Goal: Information Seeking & Learning: Learn about a topic

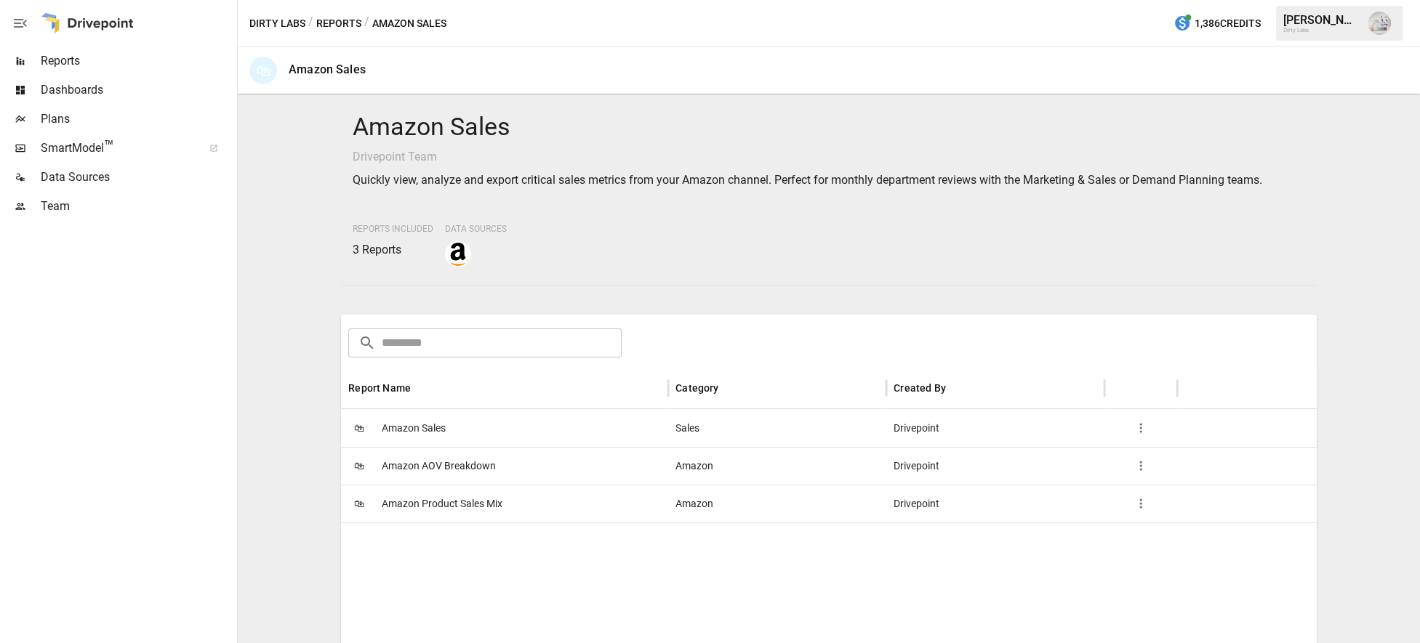
click at [52, 613] on div at bounding box center [117, 432] width 234 height 422
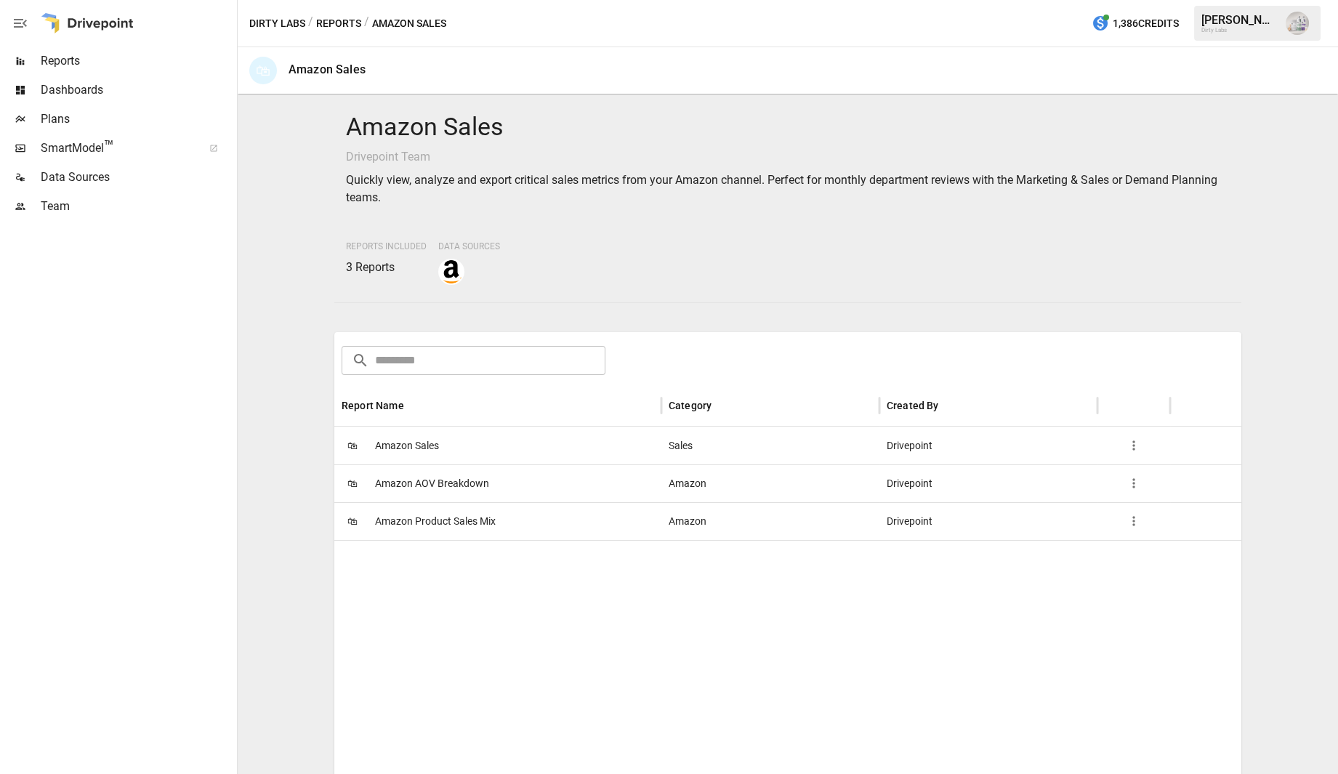
click at [428, 450] on span "Amazon Sales" at bounding box center [407, 445] width 64 height 37
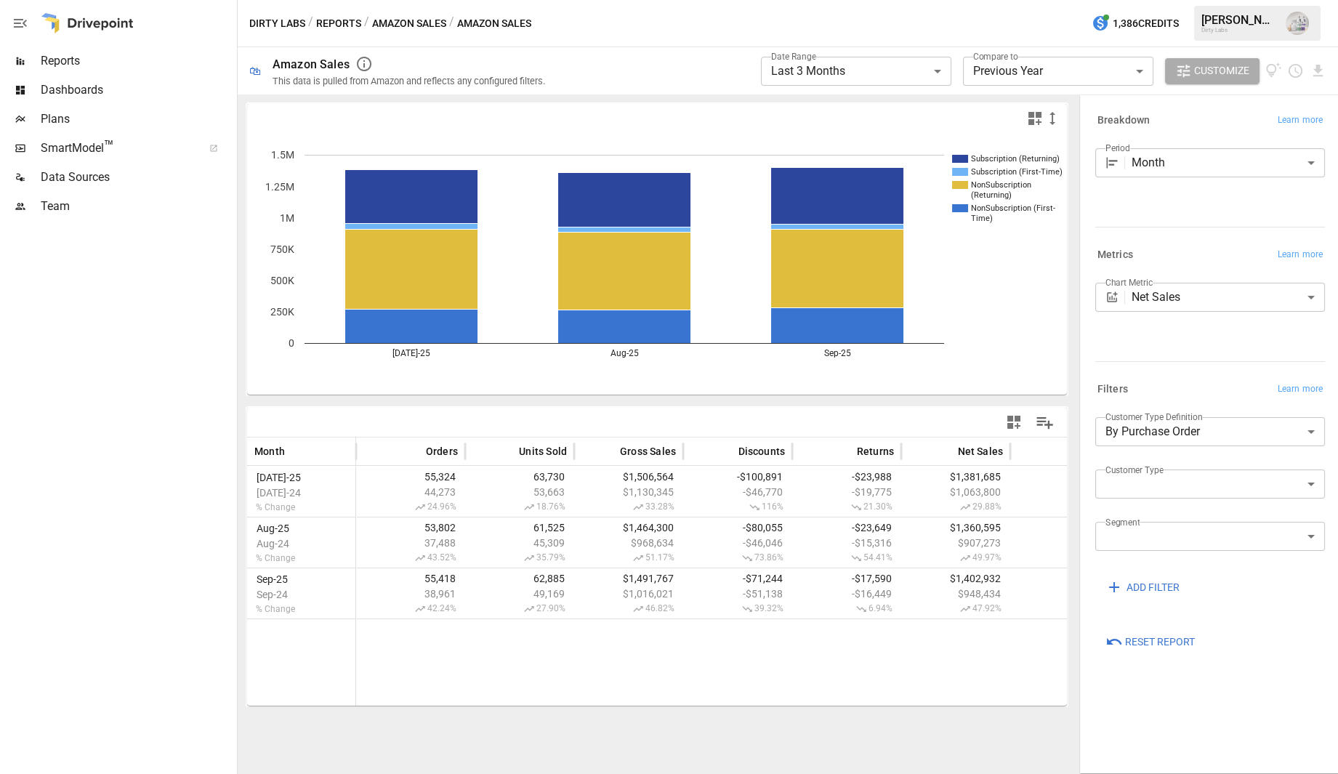
click at [55, 57] on span "Reports" at bounding box center [137, 60] width 193 height 17
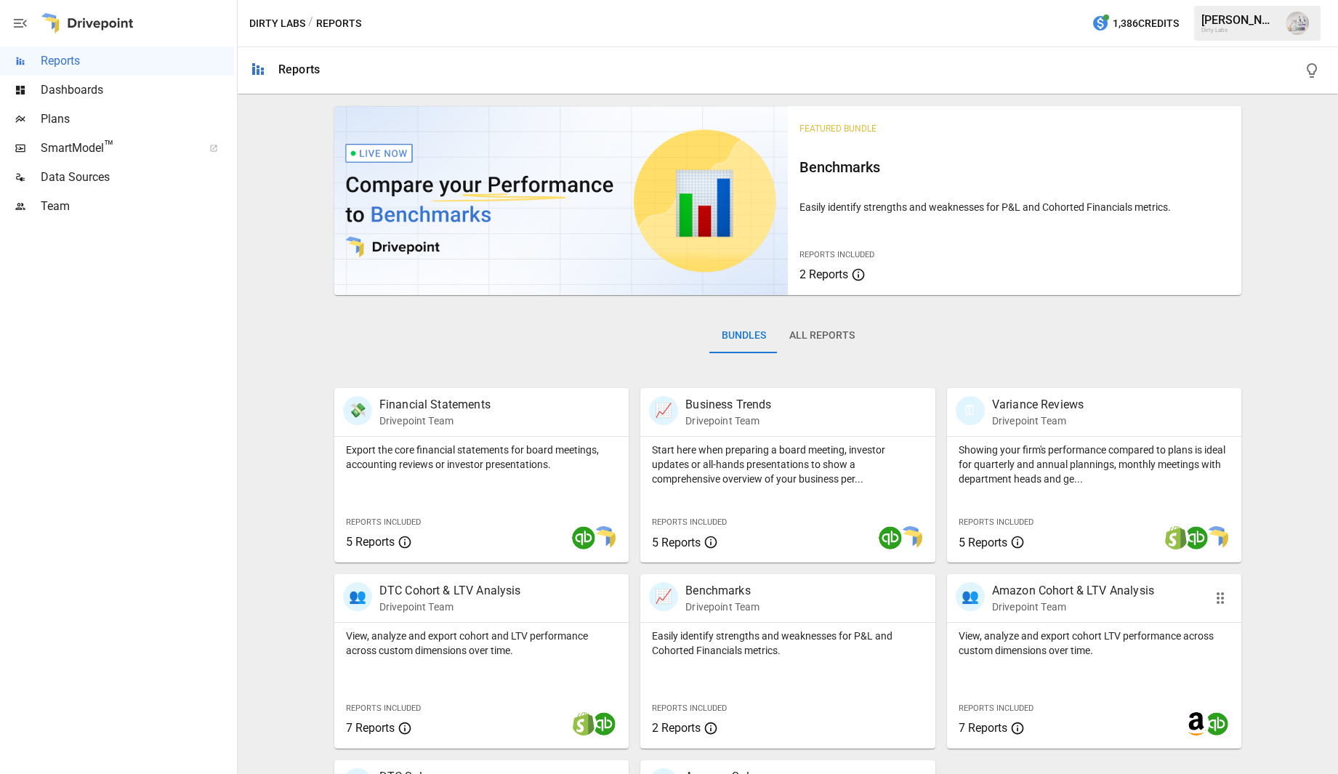
click at [1055, 587] on p "Amazon Cohort & LTV Analysis" at bounding box center [1073, 590] width 162 height 17
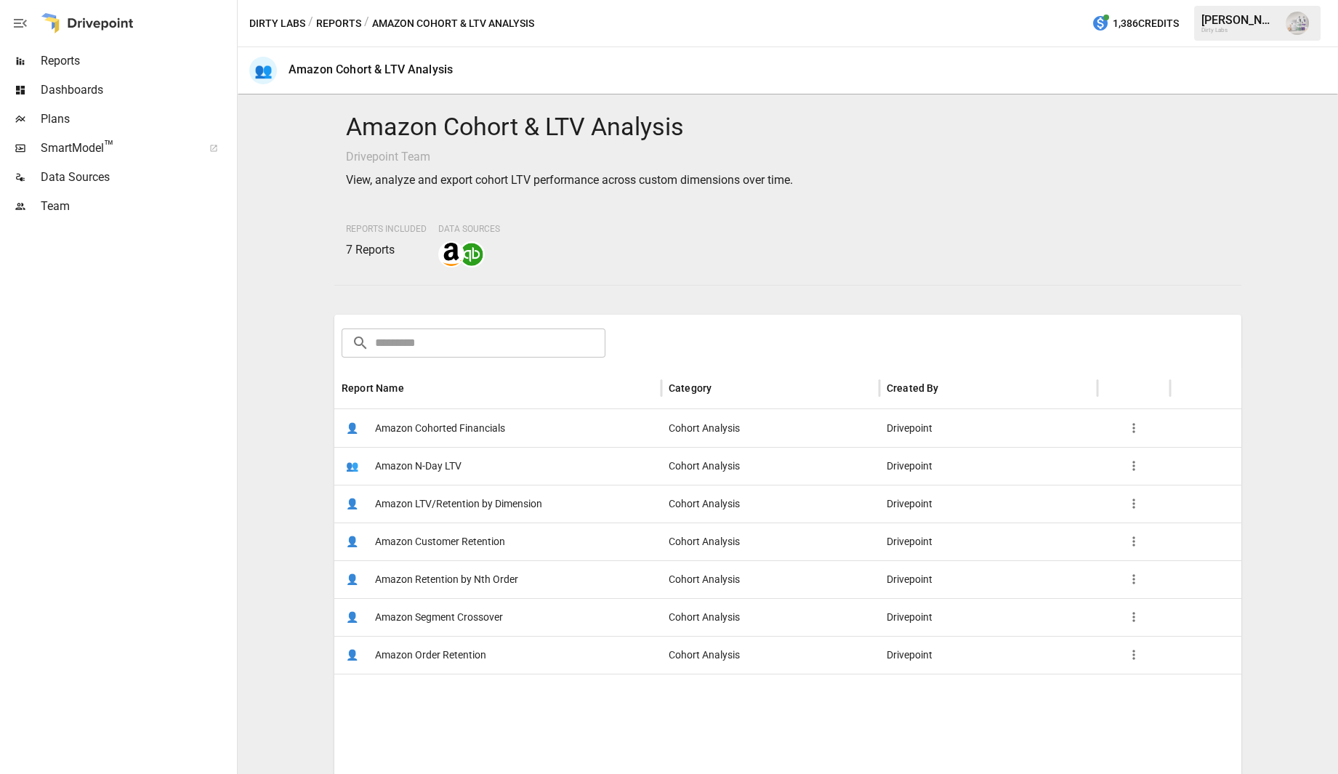
click at [413, 430] on span "Amazon Cohorted Financials" at bounding box center [440, 428] width 130 height 37
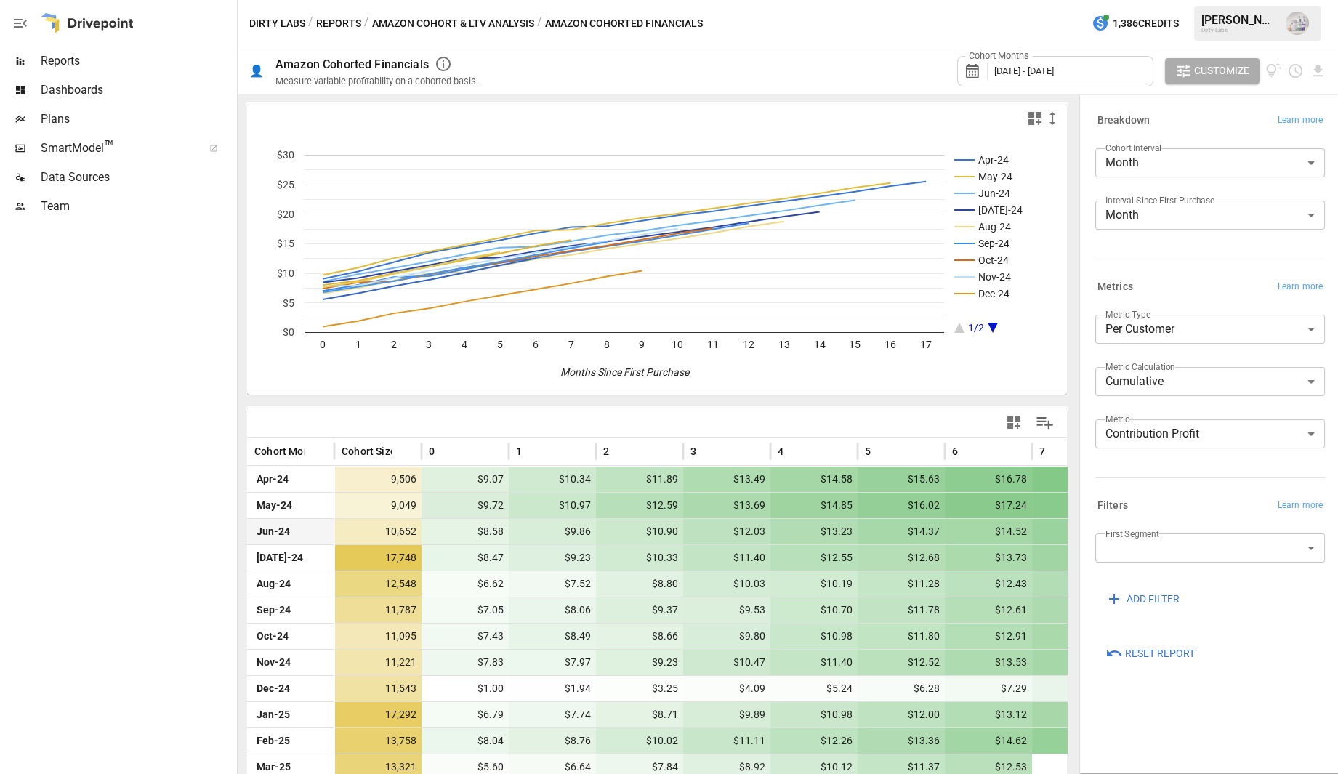
scroll to position [41, 0]
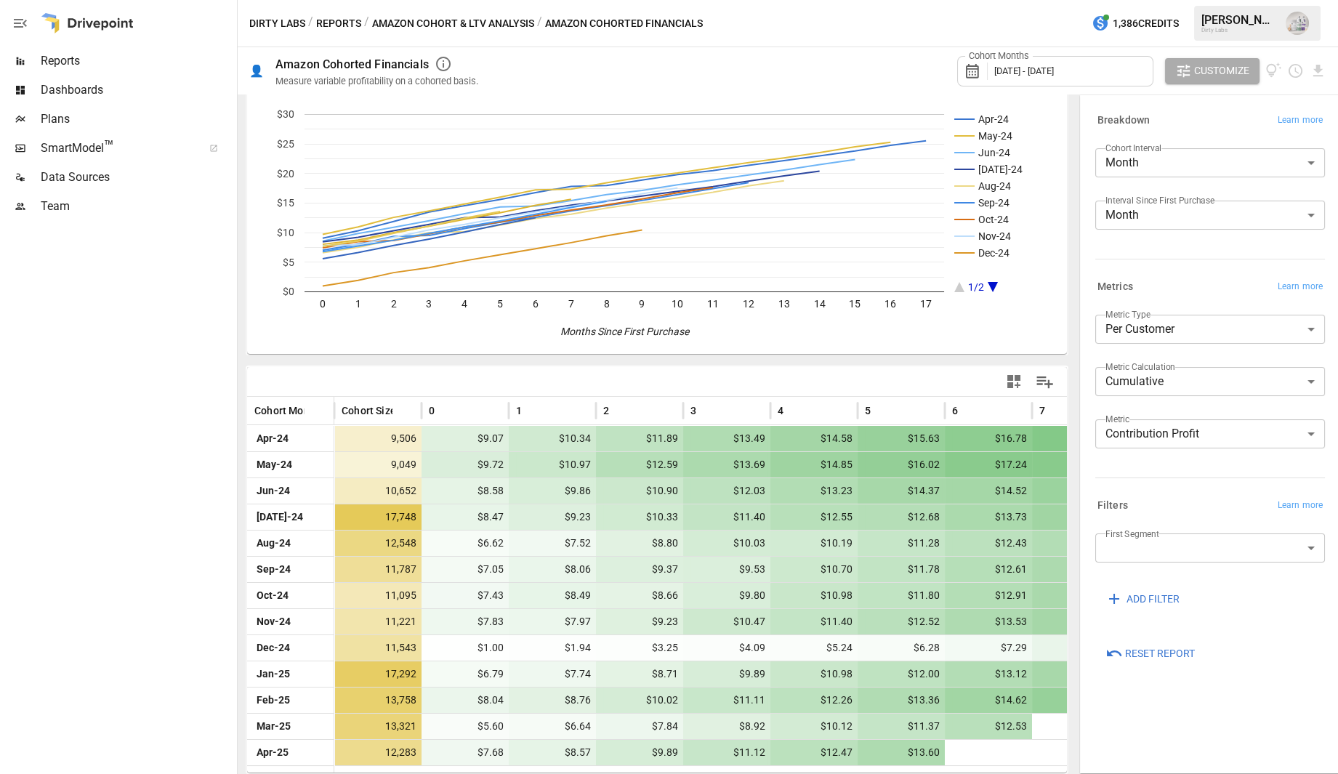
click at [1141, 68] on div "Cohort Months [DATE] - [DATE]" at bounding box center [1055, 71] width 196 height 31
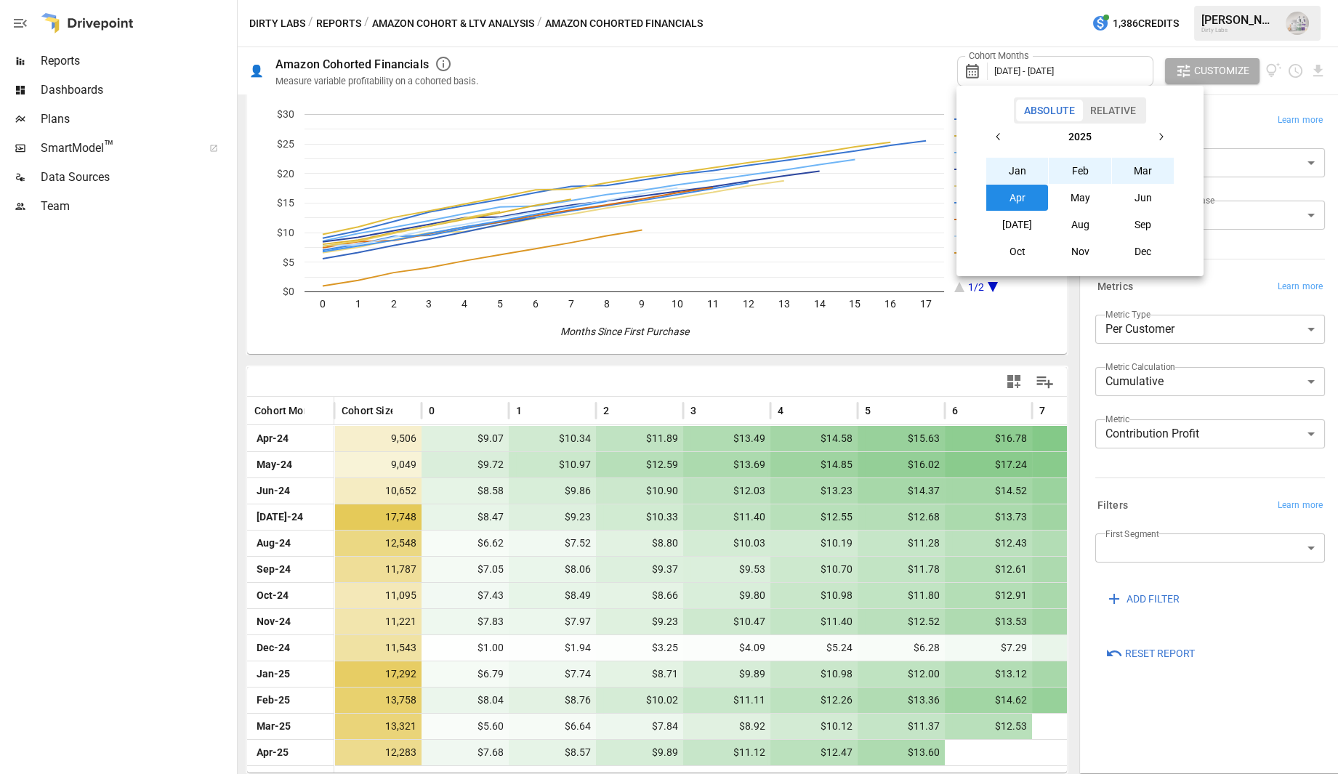
click at [1016, 169] on button "Jan" at bounding box center [1017, 171] width 63 height 26
click at [1149, 226] on button "Sep" at bounding box center [1143, 225] width 63 height 26
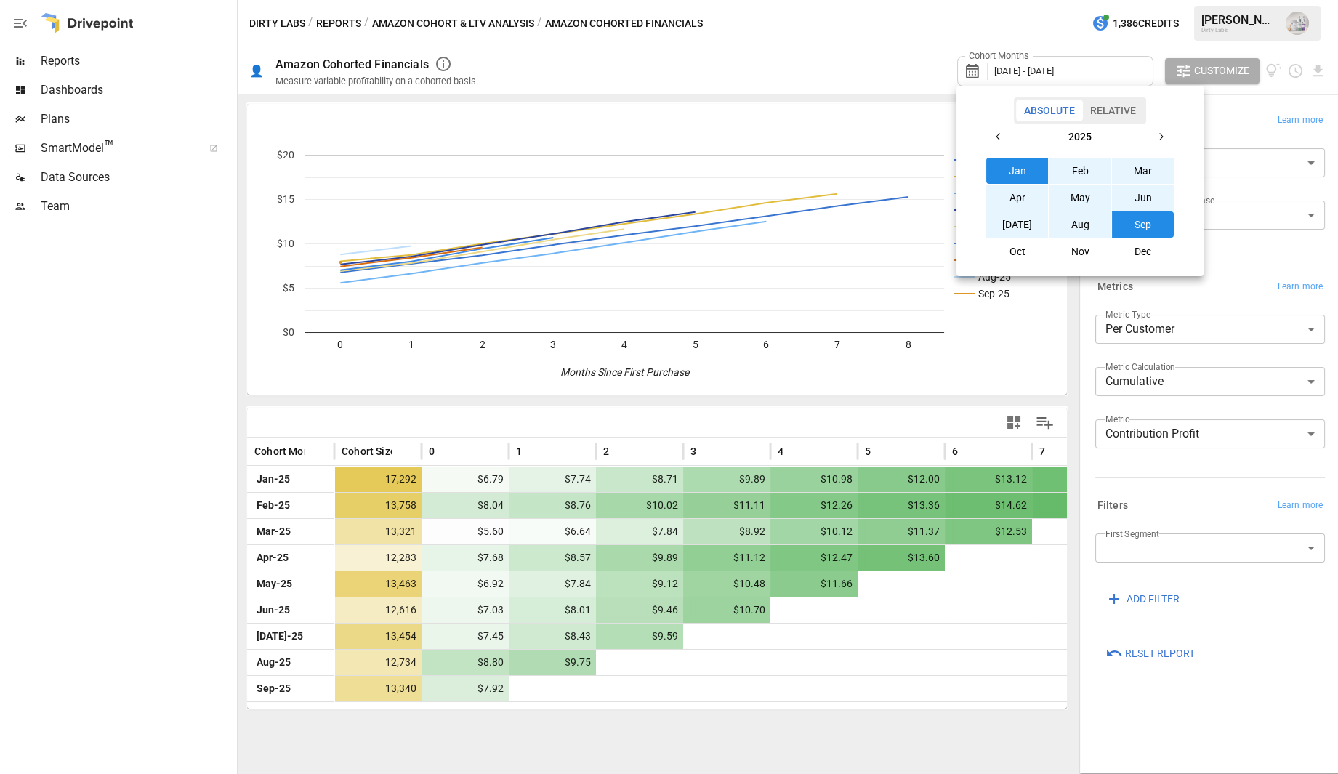
click at [1036, 70] on div at bounding box center [669, 387] width 1338 height 774
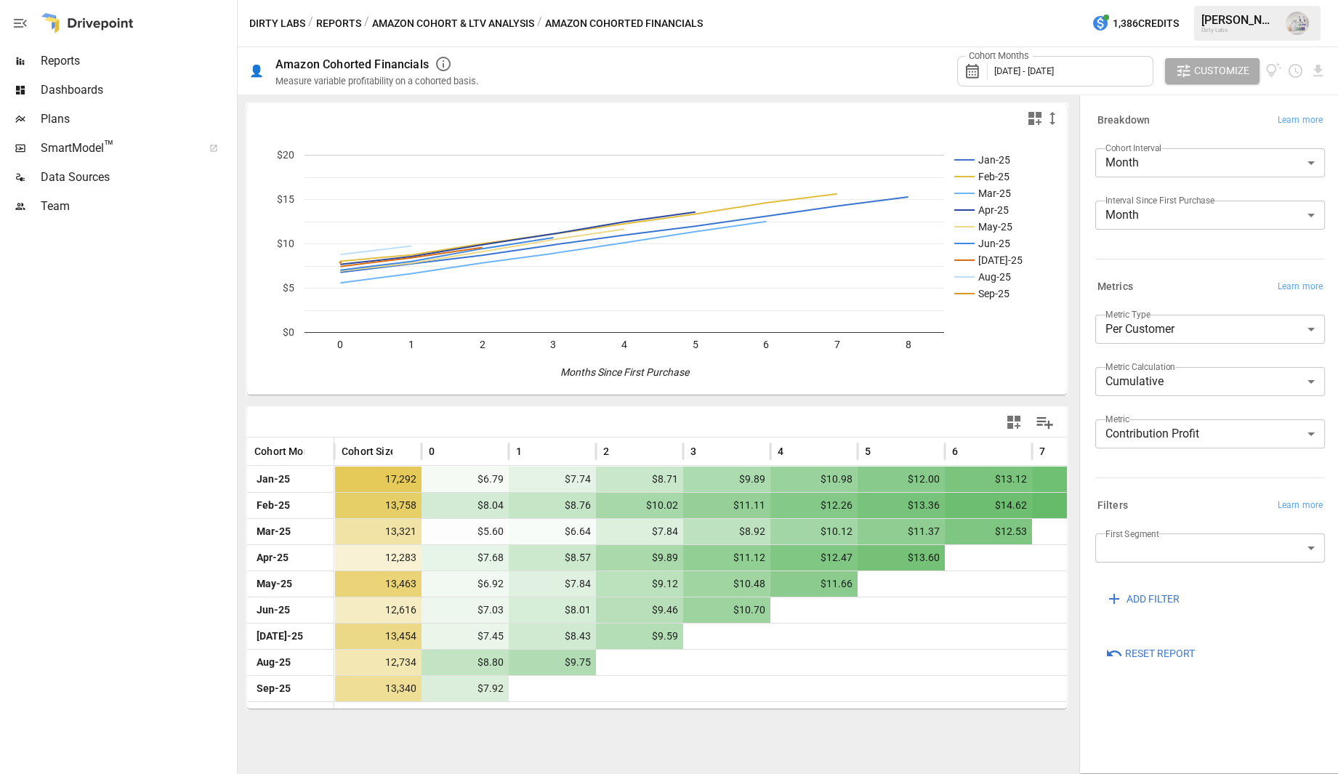
click at [1038, 71] on span "[DATE] - [DATE]" at bounding box center [1024, 70] width 60 height 11
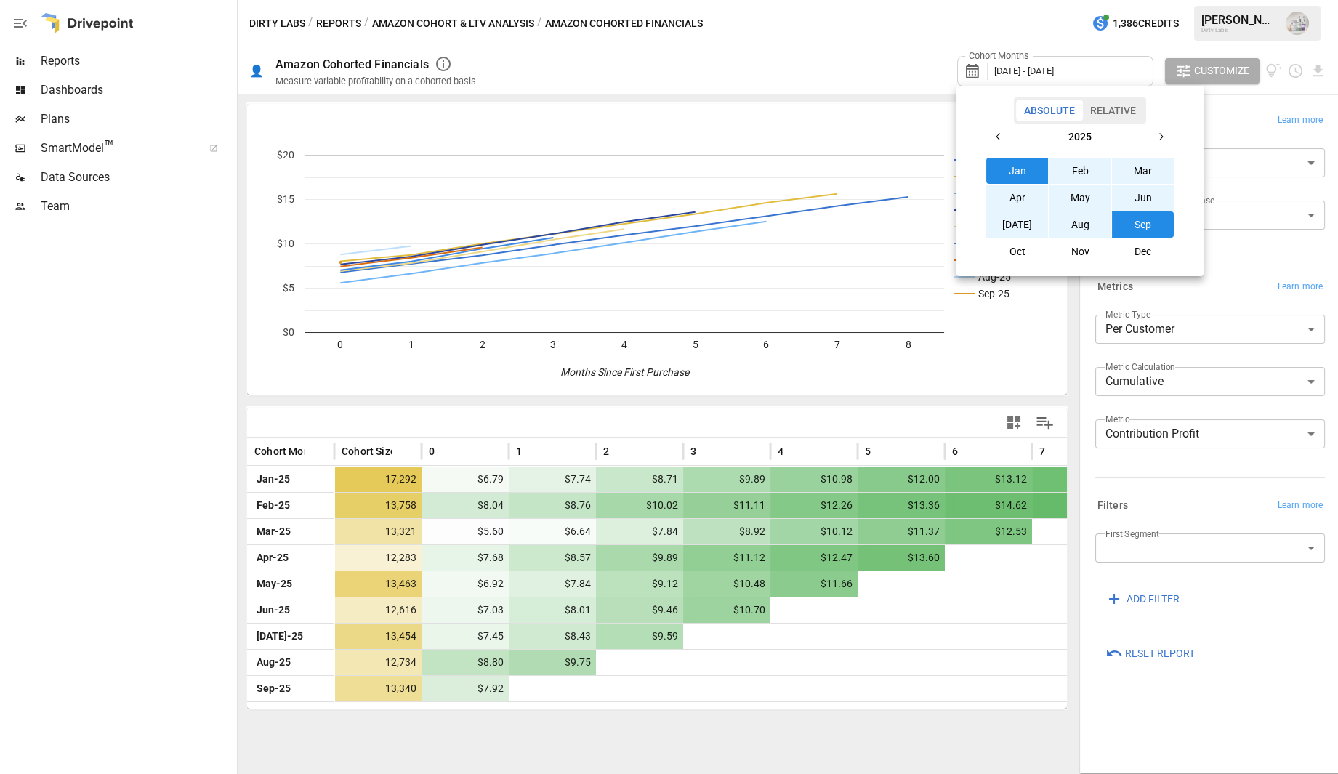
click at [1004, 131] on icon "button" at bounding box center [999, 137] width 12 height 12
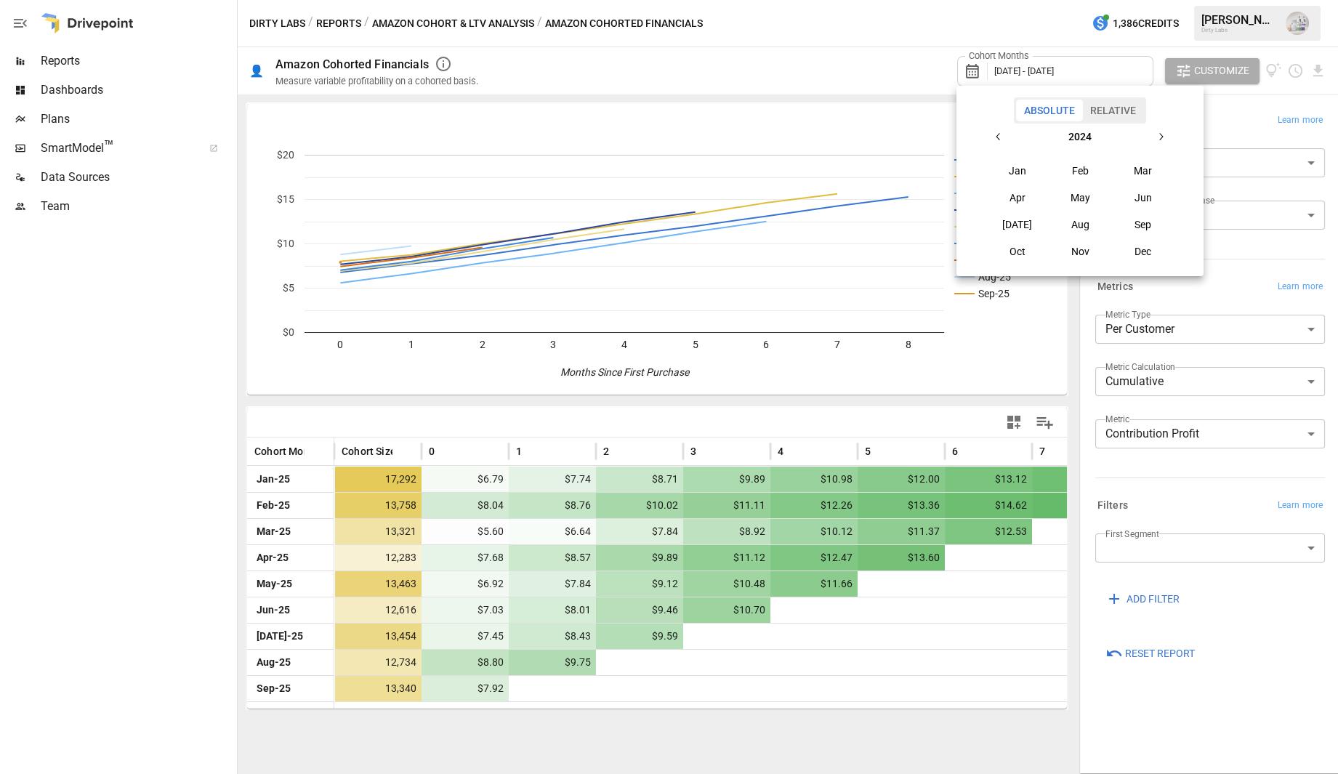
click at [1137, 197] on button "Jun" at bounding box center [1143, 198] width 63 height 26
click at [1166, 136] on icon "button" at bounding box center [1161, 137] width 12 height 12
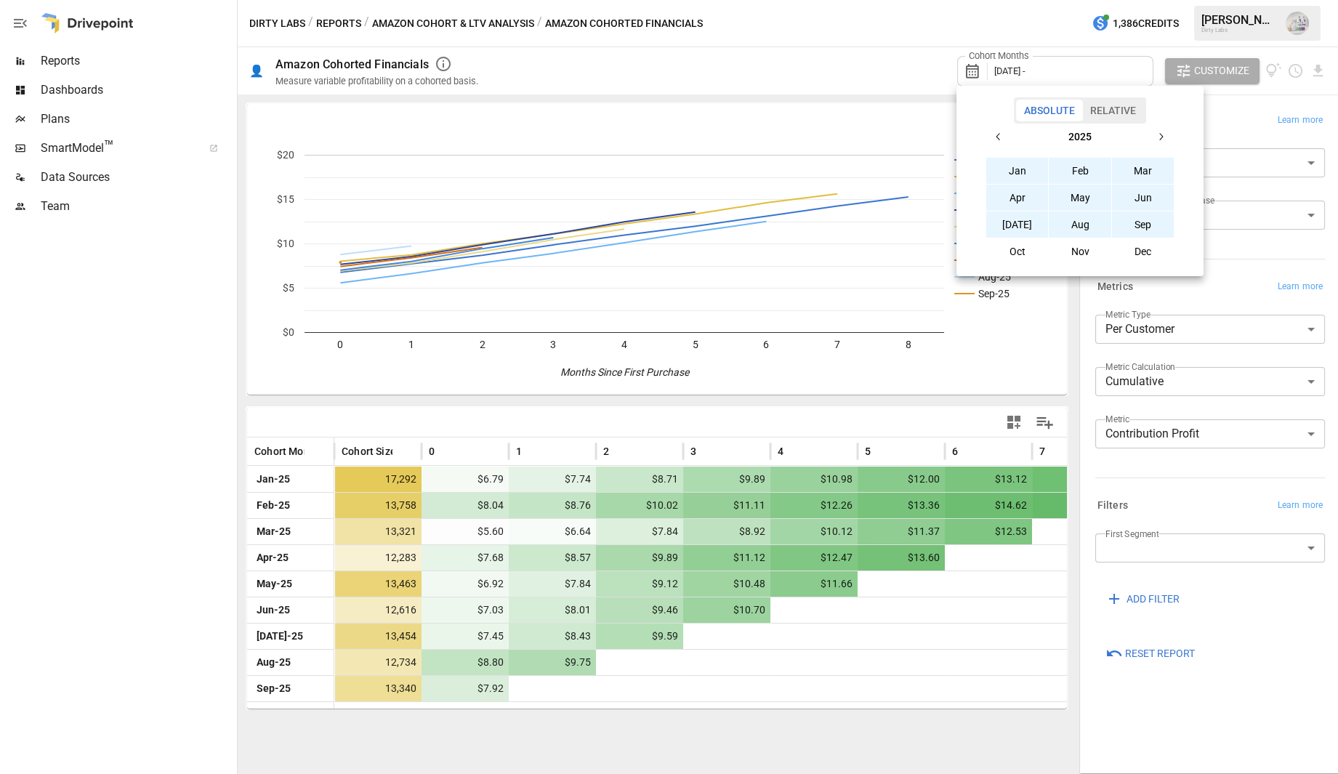
click at [1142, 225] on button "Sep" at bounding box center [1143, 225] width 63 height 26
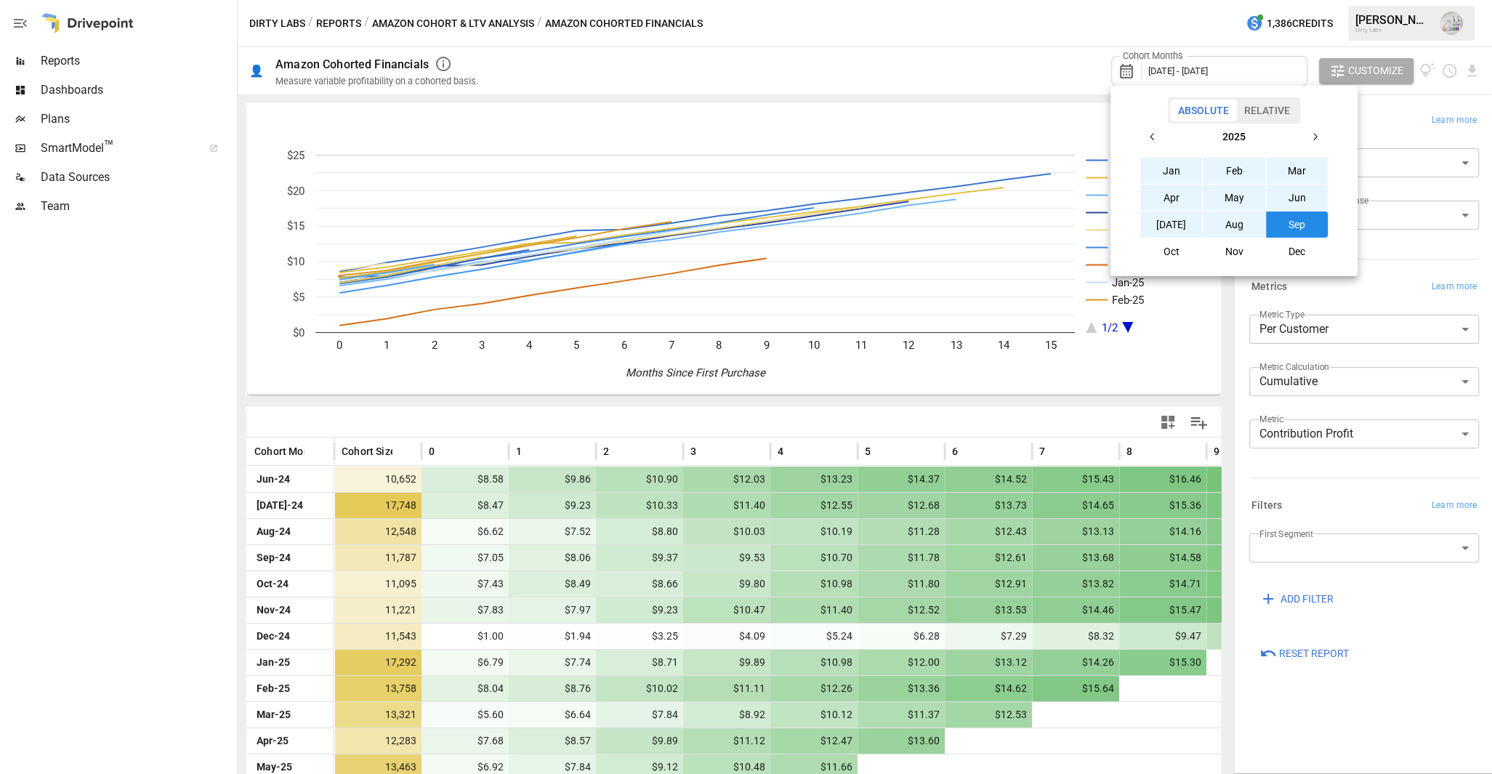
click at [1098, 35] on div at bounding box center [746, 387] width 1492 height 774
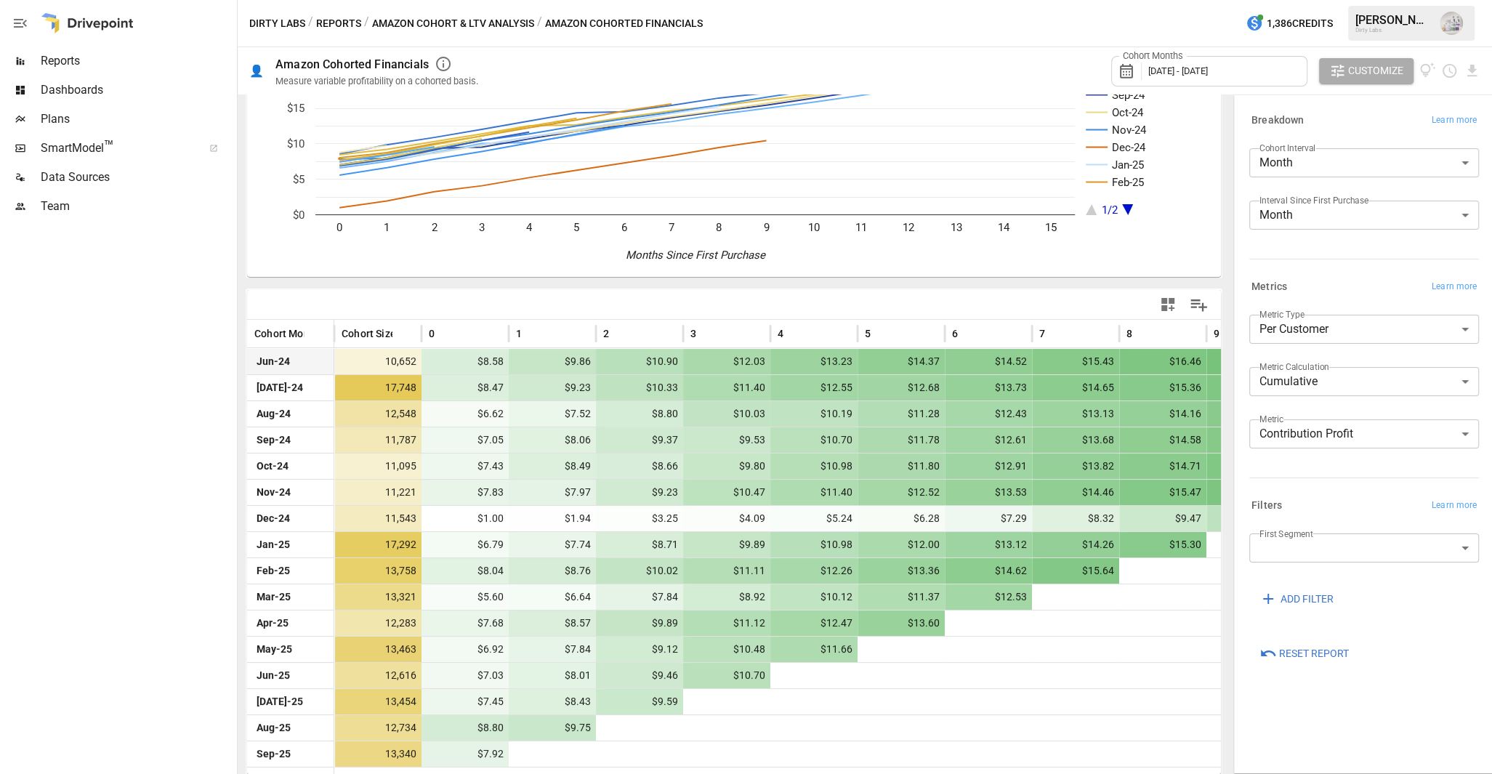
scroll to position [119, 0]
click at [141, 286] on div at bounding box center [117, 497] width 234 height 553
